Goal: Task Accomplishment & Management: Use online tool/utility

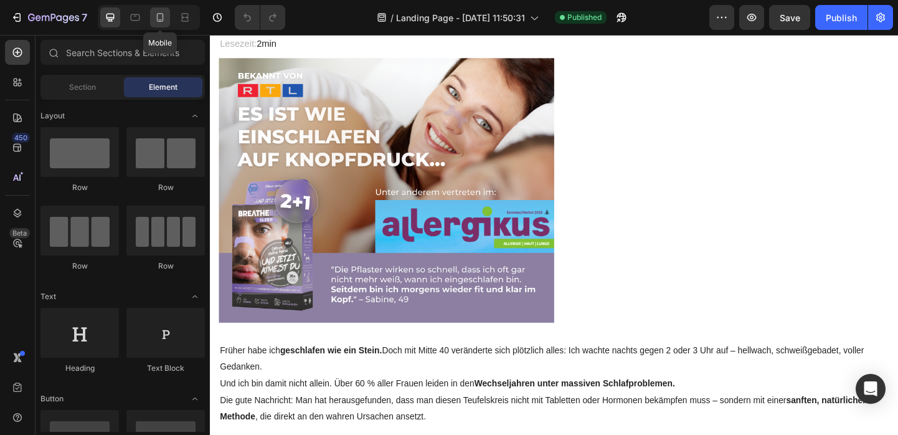
click at [159, 14] on icon at bounding box center [160, 17] width 12 height 12
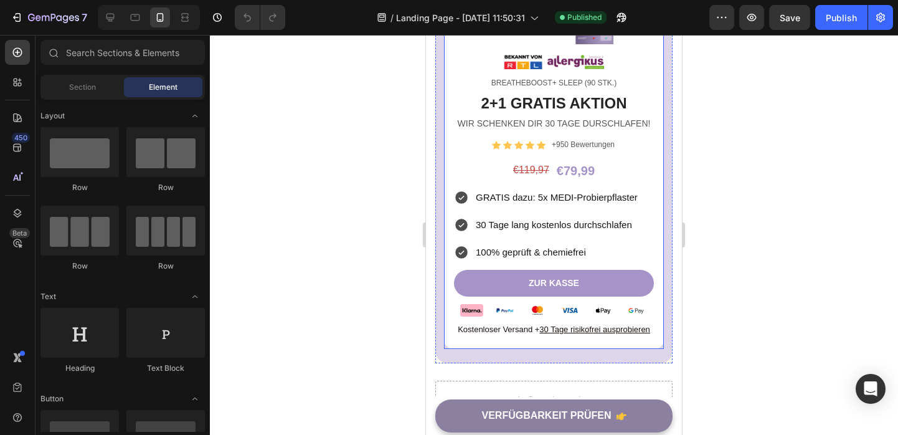
scroll to position [6698, 0]
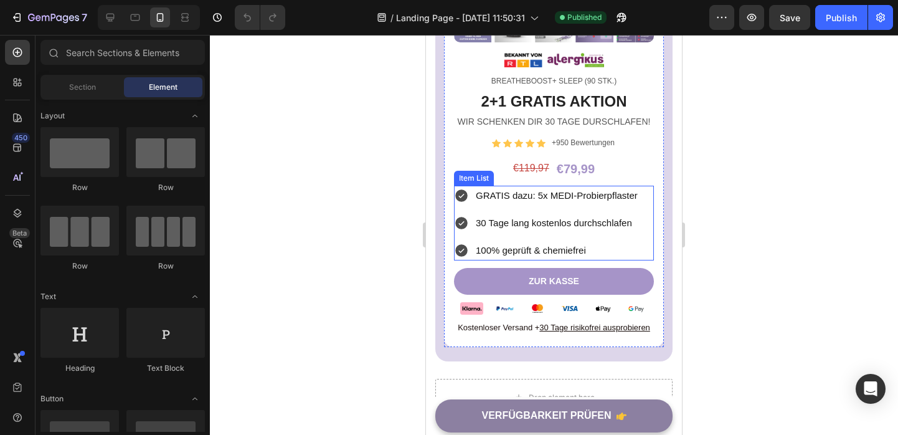
click at [585, 252] on span "100% geprüft & chemiefrei" at bounding box center [531, 250] width 110 height 11
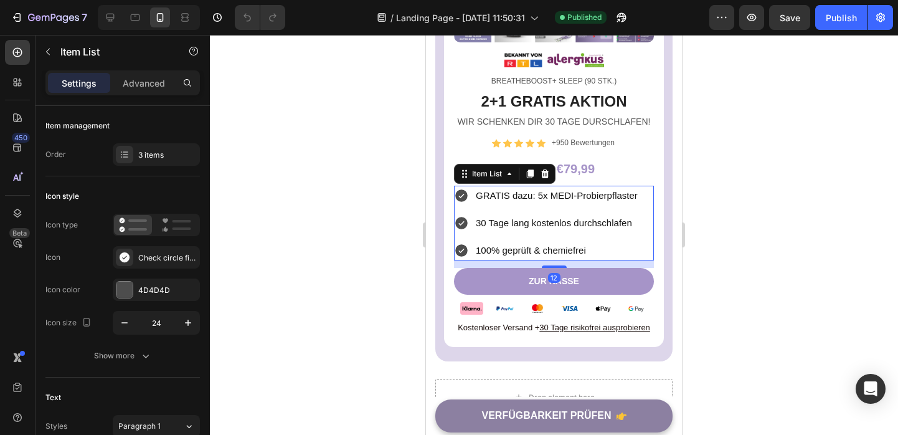
click at [609, 222] on span "30 Tage lang kostenlos durchschlafen" at bounding box center [554, 222] width 156 height 11
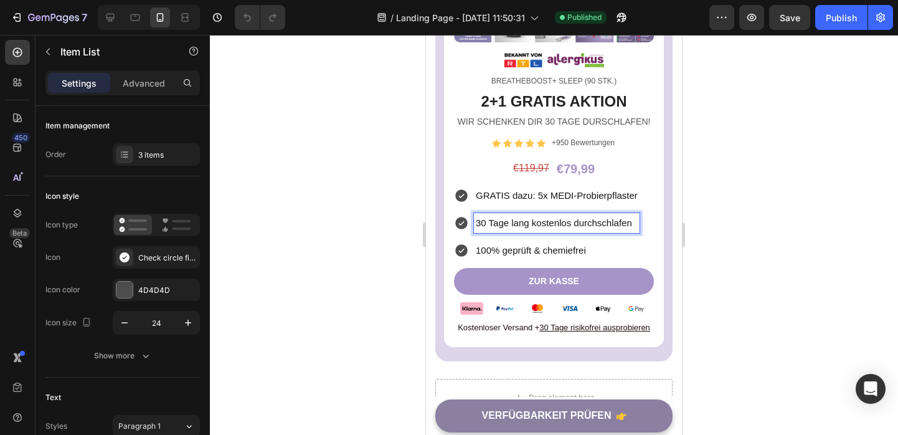
click at [603, 197] on span "GRATIS dazu: 5x MEDI-Probierpflaster" at bounding box center [557, 195] width 162 height 11
click at [454, 200] on icon at bounding box center [461, 195] width 15 height 15
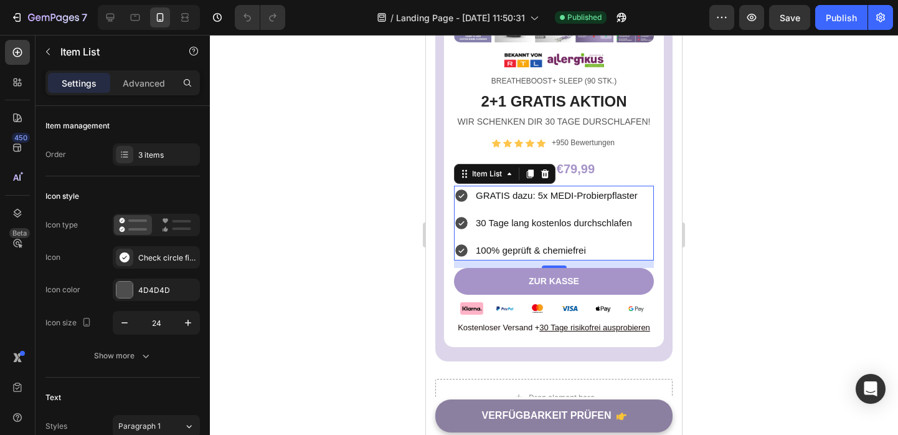
click at [463, 195] on icon at bounding box center [461, 195] width 12 height 12
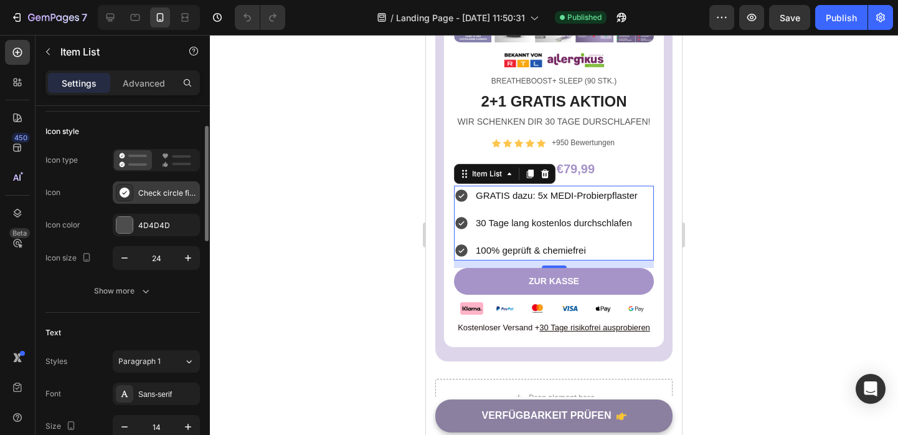
click at [166, 194] on div "Check circle filled" at bounding box center [167, 192] width 59 height 11
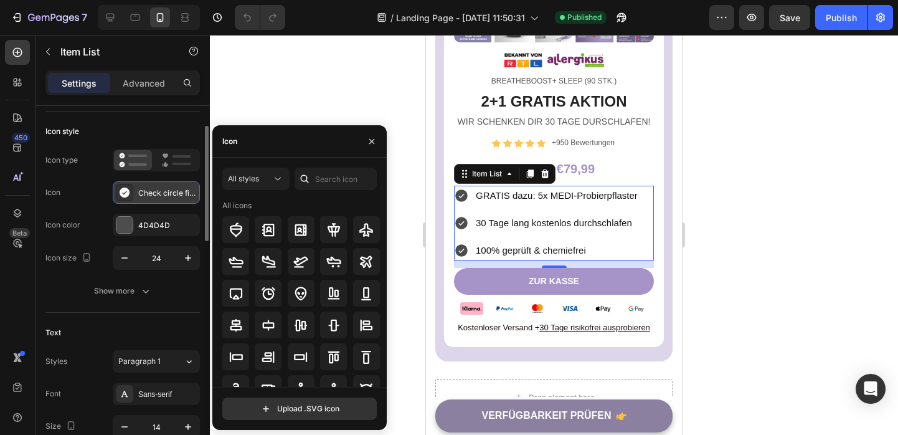
click at [166, 194] on div "Check circle filled" at bounding box center [167, 192] width 59 height 11
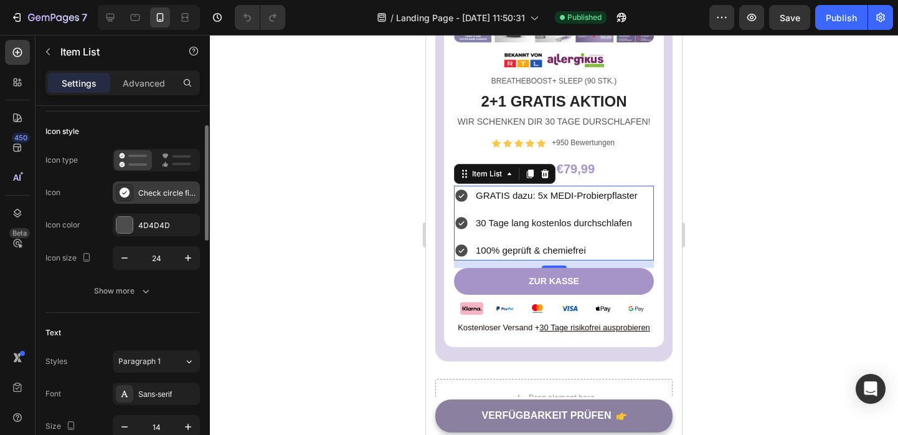
scroll to position [0, 0]
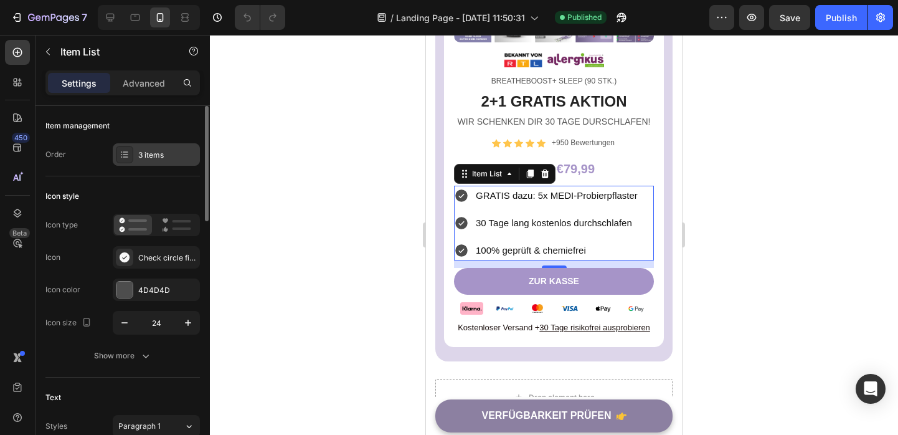
click at [159, 160] on div "3 items" at bounding box center [167, 154] width 59 height 11
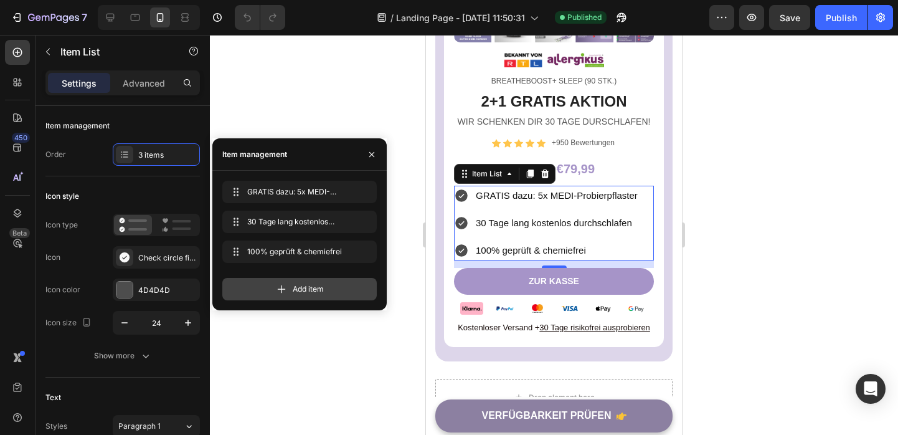
click at [301, 283] on span "Add item" at bounding box center [308, 288] width 31 height 11
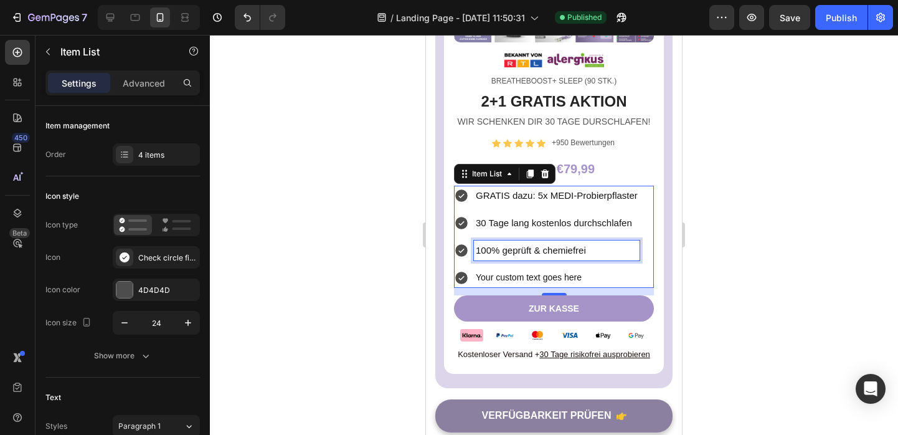
click at [545, 252] on span "100% geprüft & chemiefrei" at bounding box center [531, 250] width 110 height 11
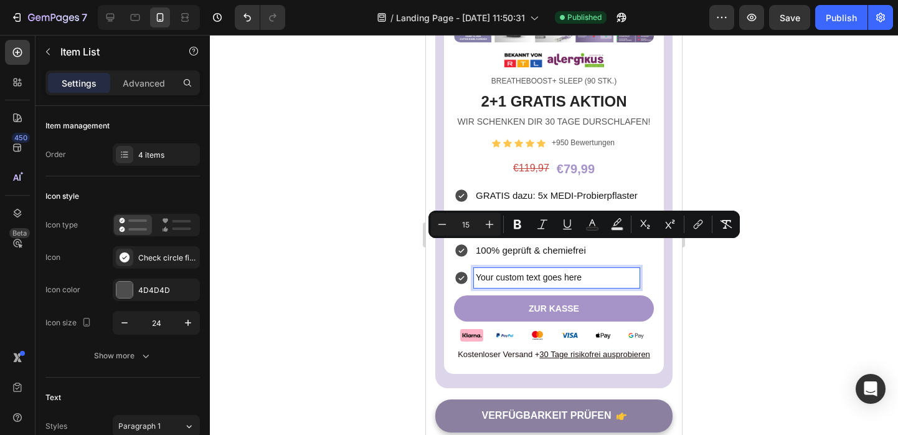
click at [534, 273] on p "Your custom text goes here" at bounding box center [557, 278] width 162 height 16
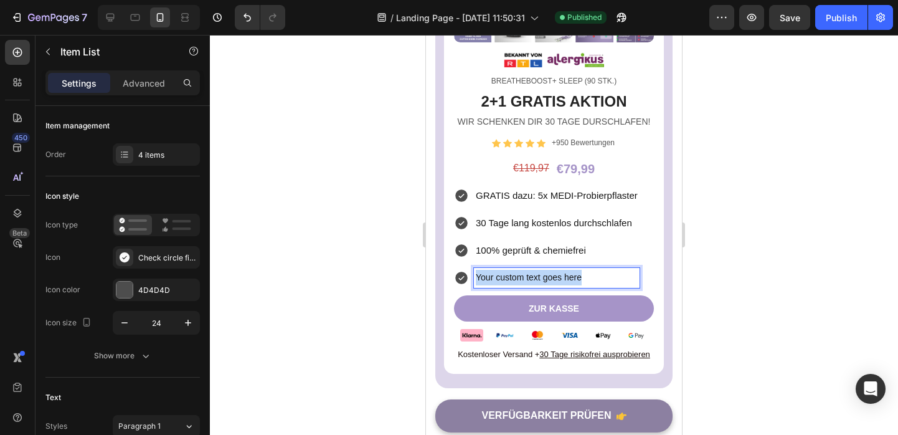
click at [534, 273] on p "Your custom text goes here" at bounding box center [557, 278] width 162 height 16
click at [526, 278] on span "100% geprüft & chemiefrei" at bounding box center [531, 277] width 110 height 11
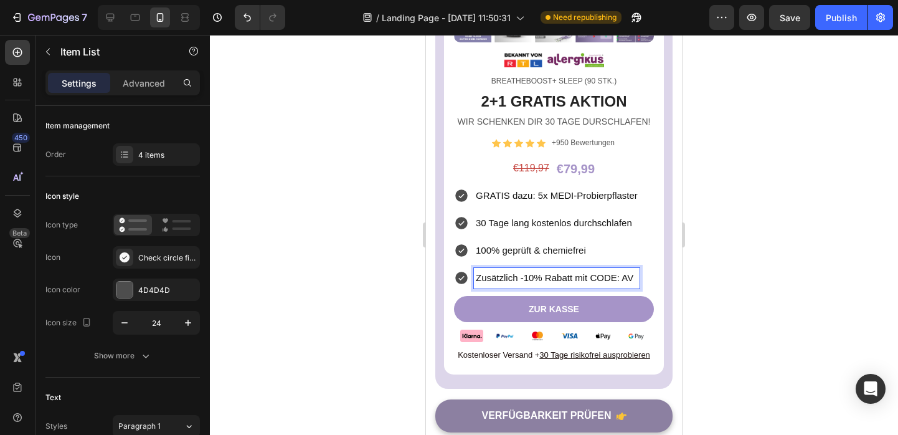
click at [651, 247] on div "GRATIS dazu: 5x MEDI-Probierpflaster 30 Tage lang kostenlos durchschlafen 100% …" at bounding box center [554, 237] width 200 height 103
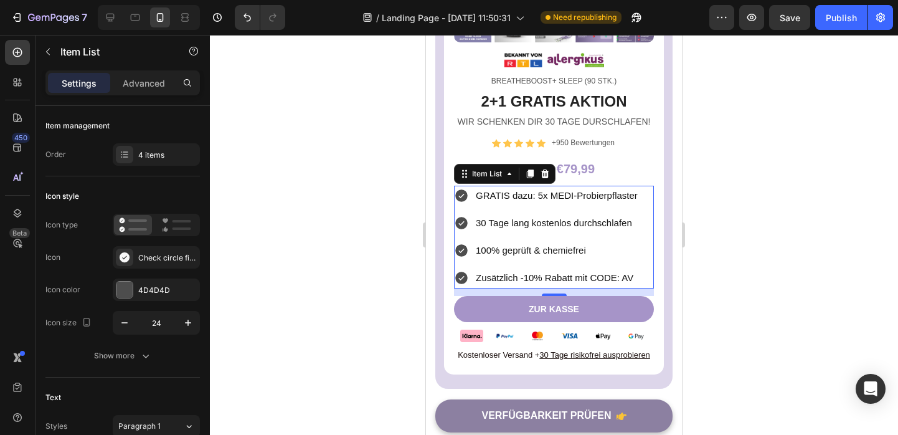
click at [696, 276] on div at bounding box center [554, 235] width 688 height 400
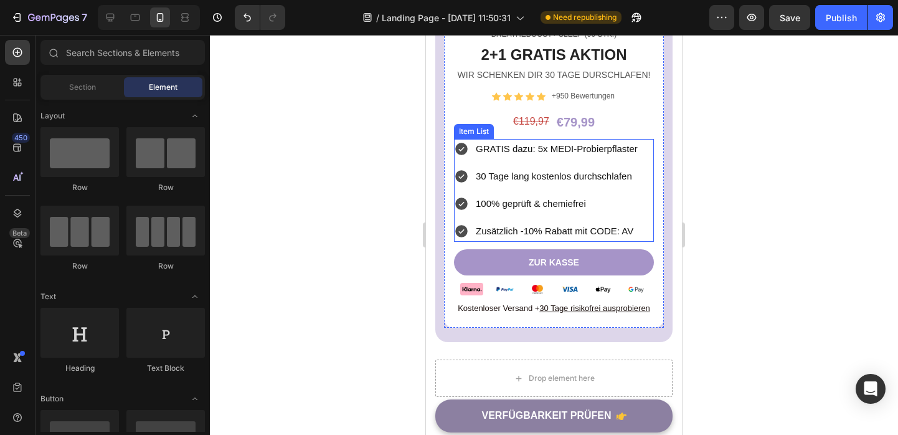
scroll to position [6750, 0]
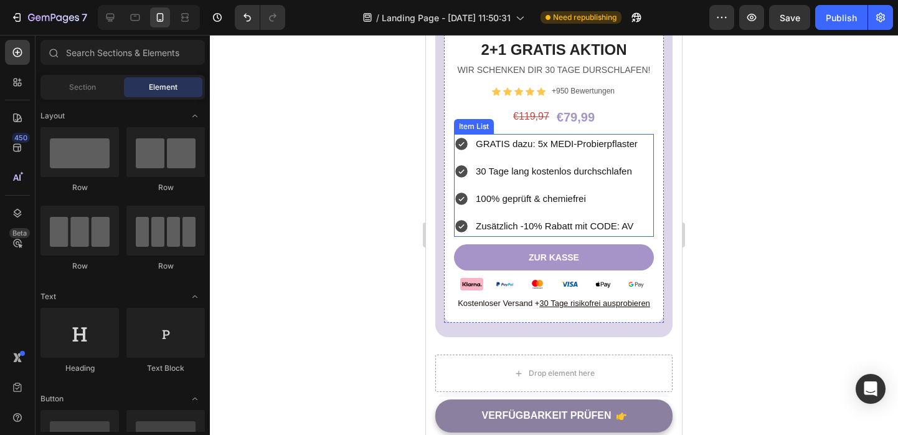
click at [636, 224] on p "Zusätzlich -10% Rabatt mit CODE: AV" at bounding box center [557, 226] width 162 height 16
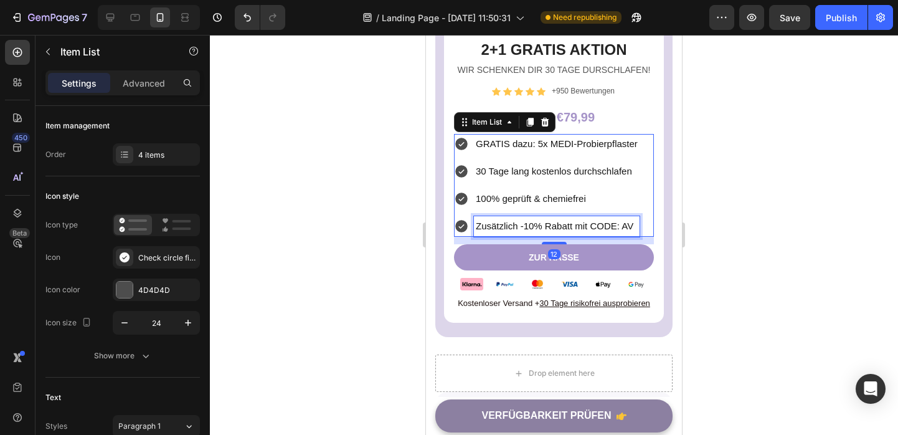
click at [636, 224] on p "Zusätzlich -10% Rabatt mit CODE: AV" at bounding box center [557, 226] width 162 height 16
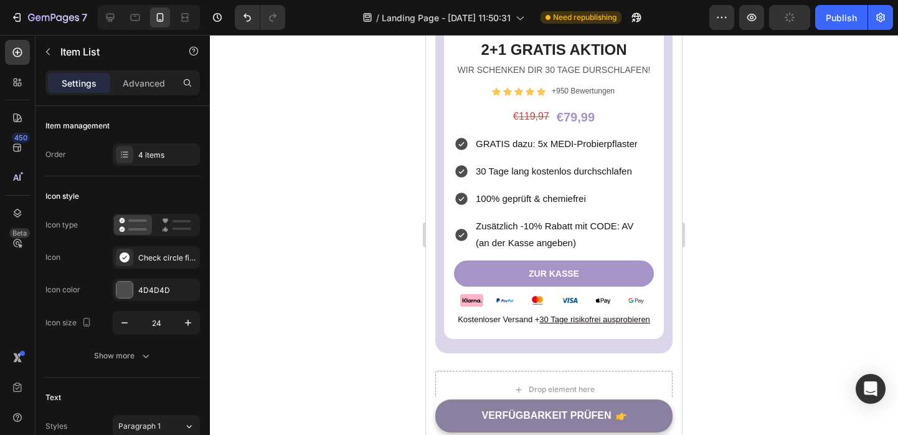
click at [839, 192] on div at bounding box center [554, 235] width 688 height 400
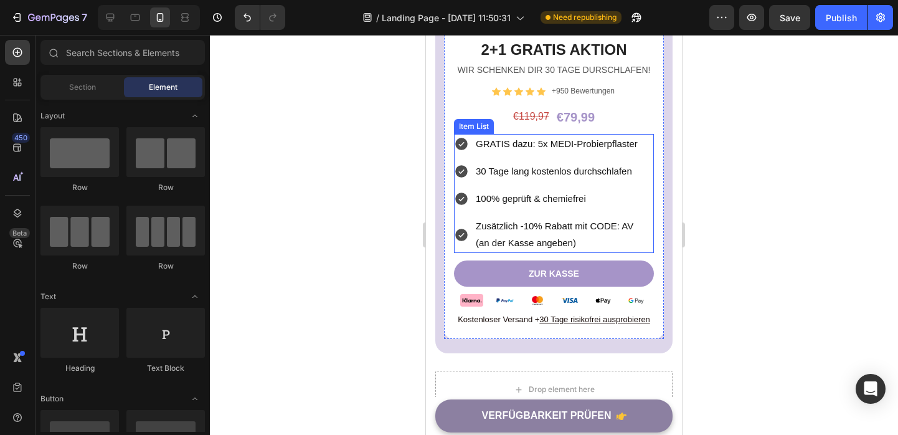
click at [578, 239] on p "(an der Kasse angeben)" at bounding box center [557, 243] width 162 height 16
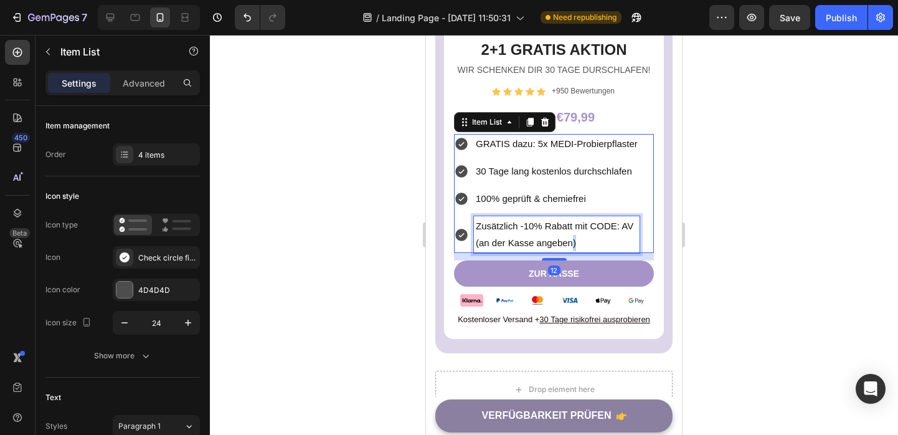
click at [573, 242] on span "(an der Kasse angeben)" at bounding box center [526, 242] width 100 height 11
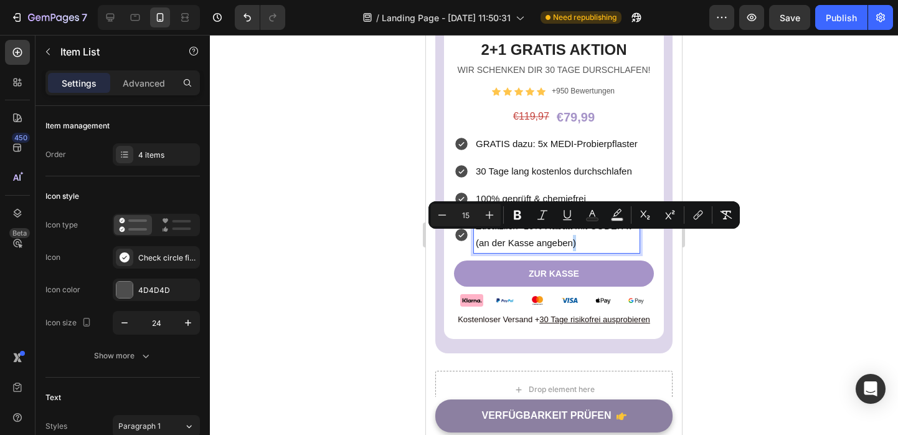
click at [604, 239] on p "(an der Kasse angeben)" at bounding box center [557, 243] width 162 height 16
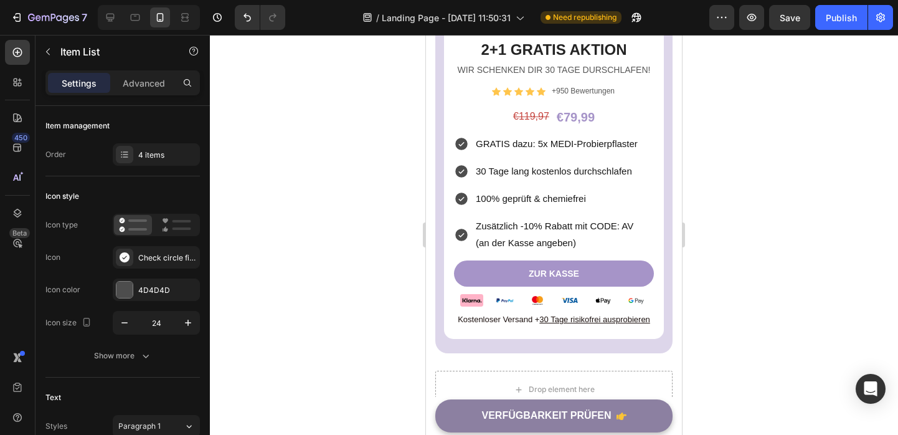
click at [776, 239] on div at bounding box center [554, 235] width 688 height 400
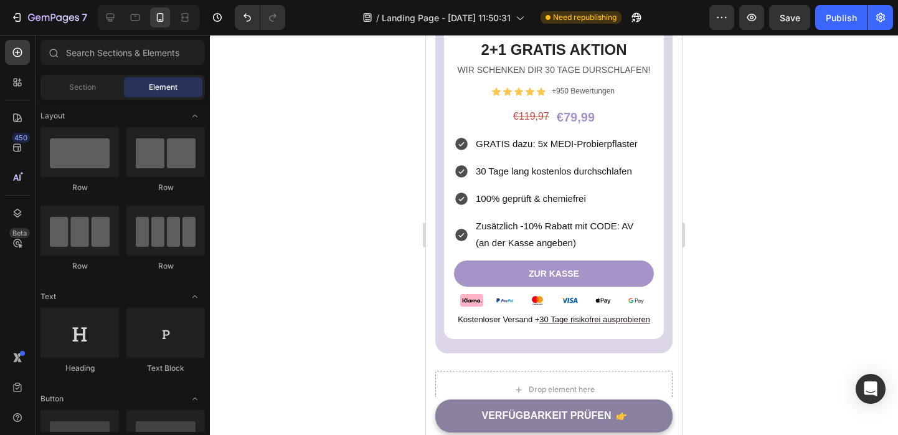
click at [776, 239] on div at bounding box center [554, 235] width 688 height 400
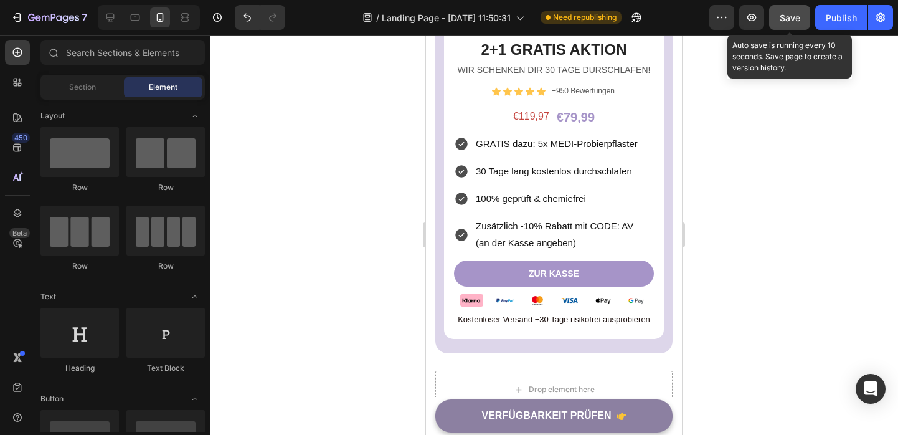
click at [788, 14] on span "Save" at bounding box center [789, 17] width 21 height 11
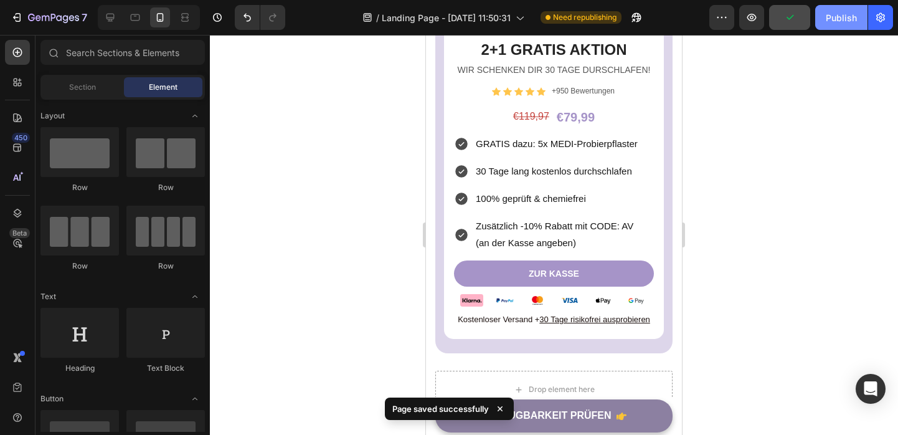
click at [829, 19] on div "Publish" at bounding box center [841, 17] width 31 height 13
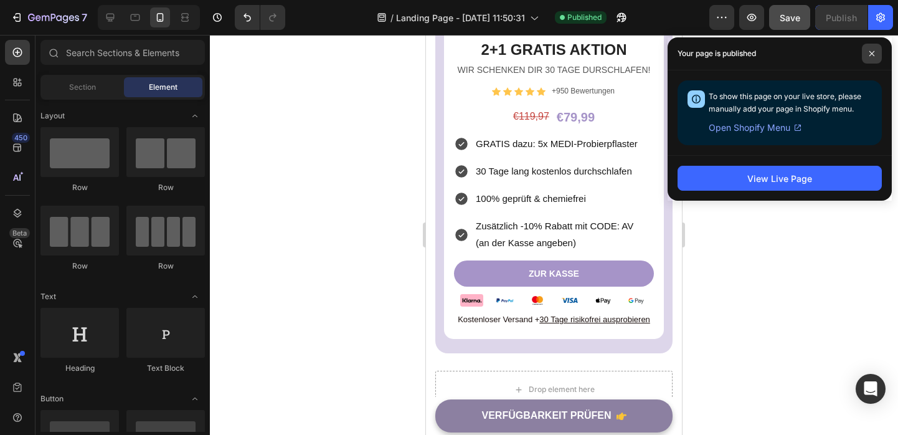
drag, startPoint x: 868, startPoint y: 51, endPoint x: 770, endPoint y: 156, distance: 143.6
click at [865, 52] on span at bounding box center [872, 54] width 20 height 20
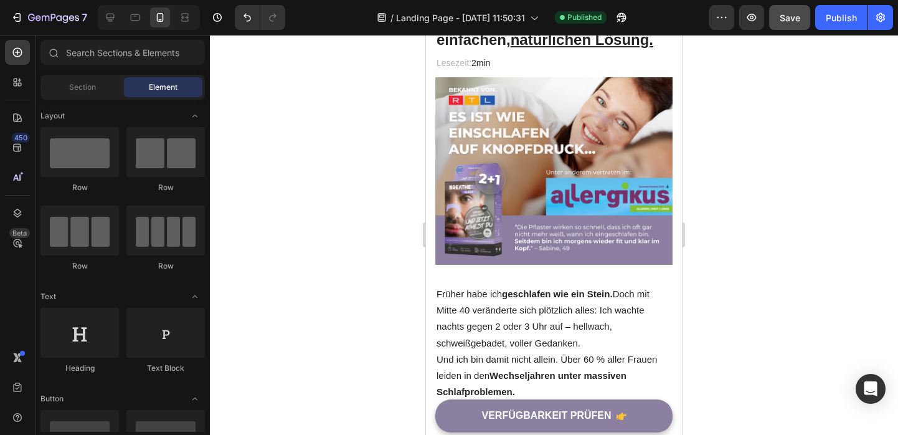
scroll to position [0, 0]
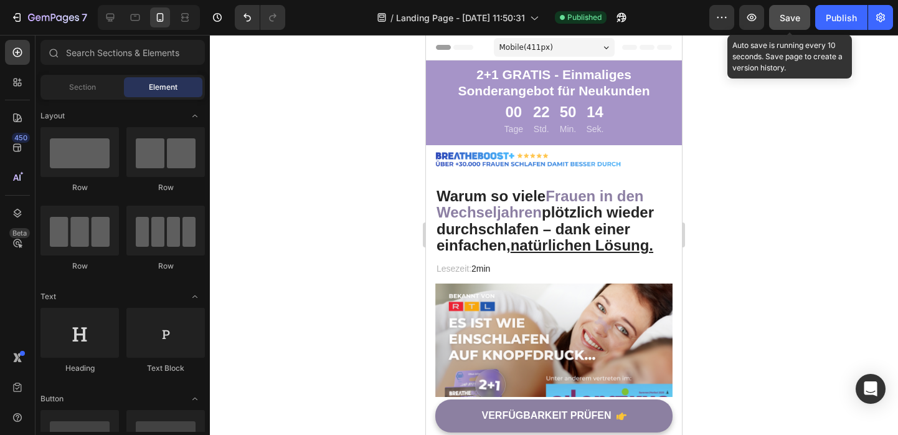
click at [792, 19] on span "Save" at bounding box center [789, 17] width 21 height 11
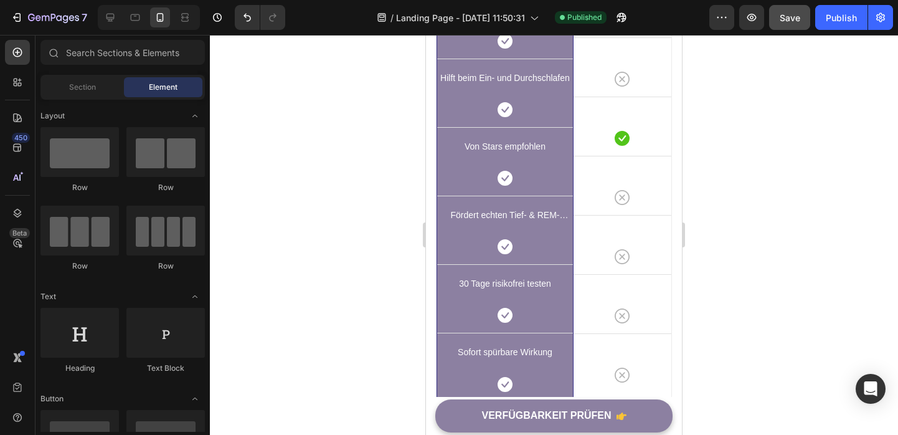
scroll to position [8058, 0]
